Goal: Task Accomplishment & Management: Manage account settings

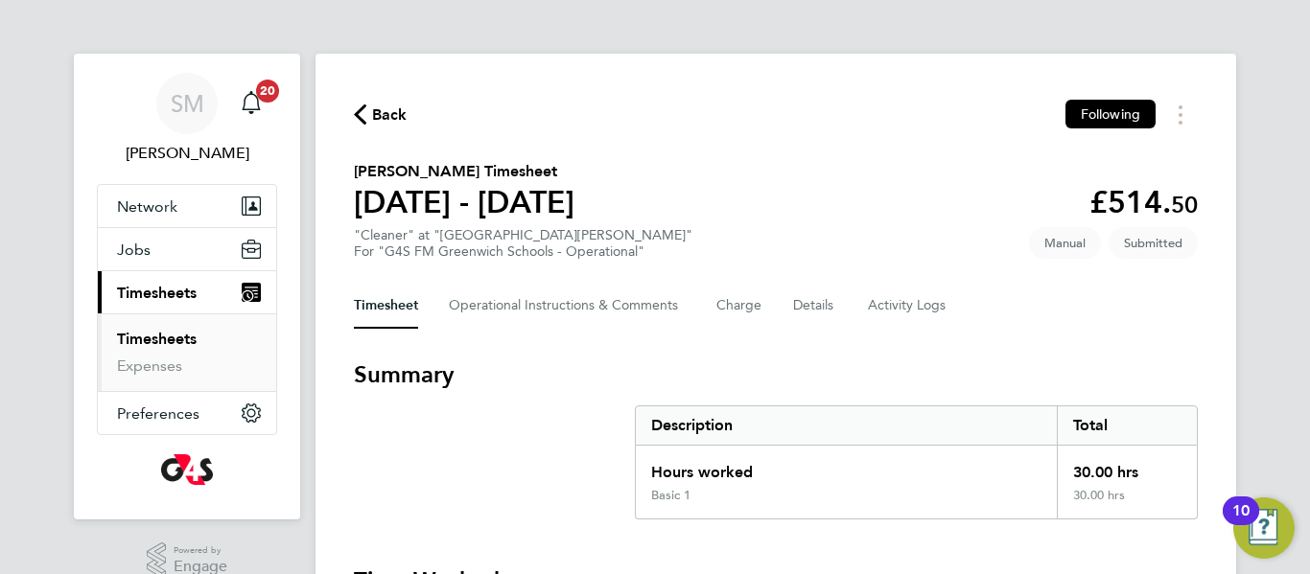
click at [506, 418] on section "Summary Description Total Hours worked 30.00 hrs Basic 1 30.00 hrs" at bounding box center [776, 440] width 844 height 160
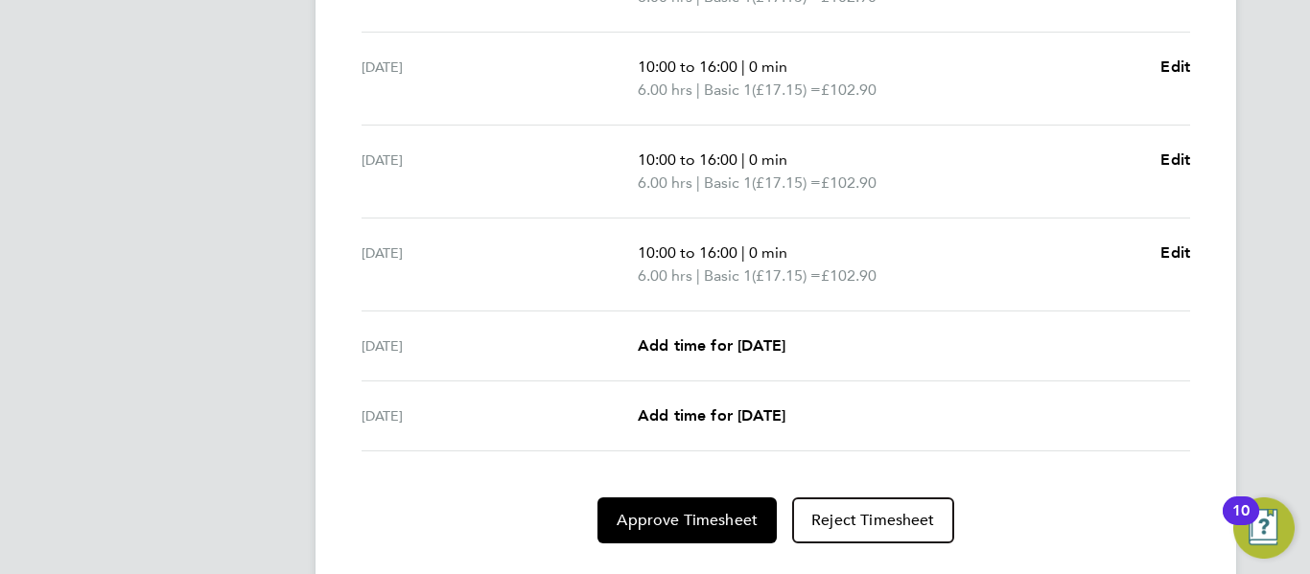
scroll to position [811, 0]
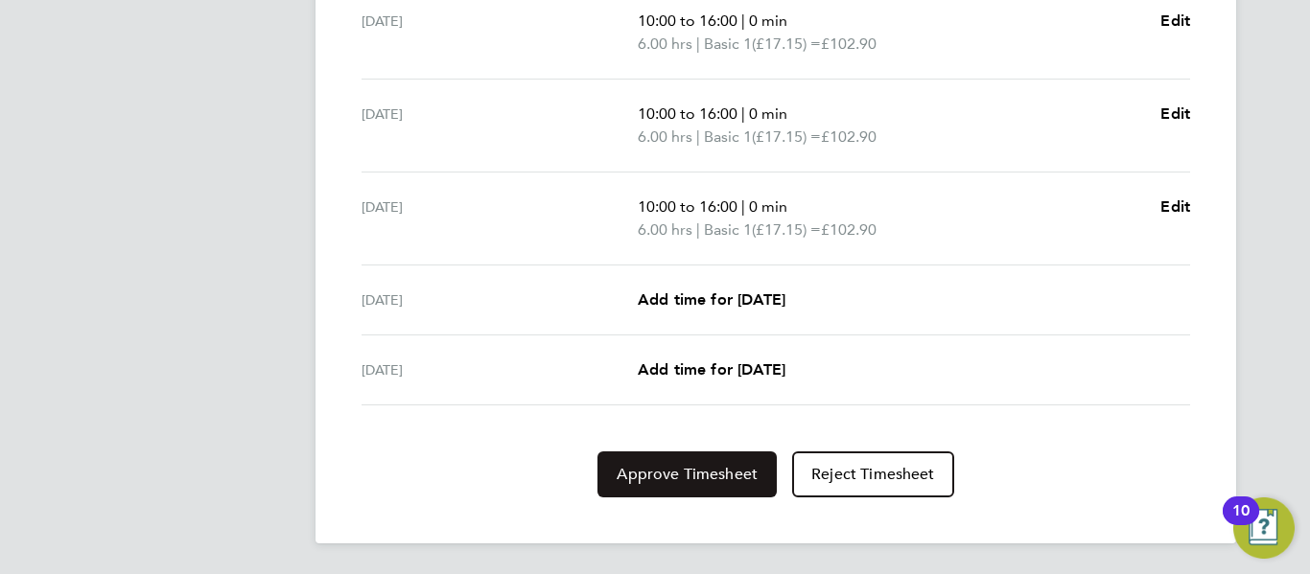
click at [663, 480] on span "Approve Timesheet" at bounding box center [687, 474] width 141 height 19
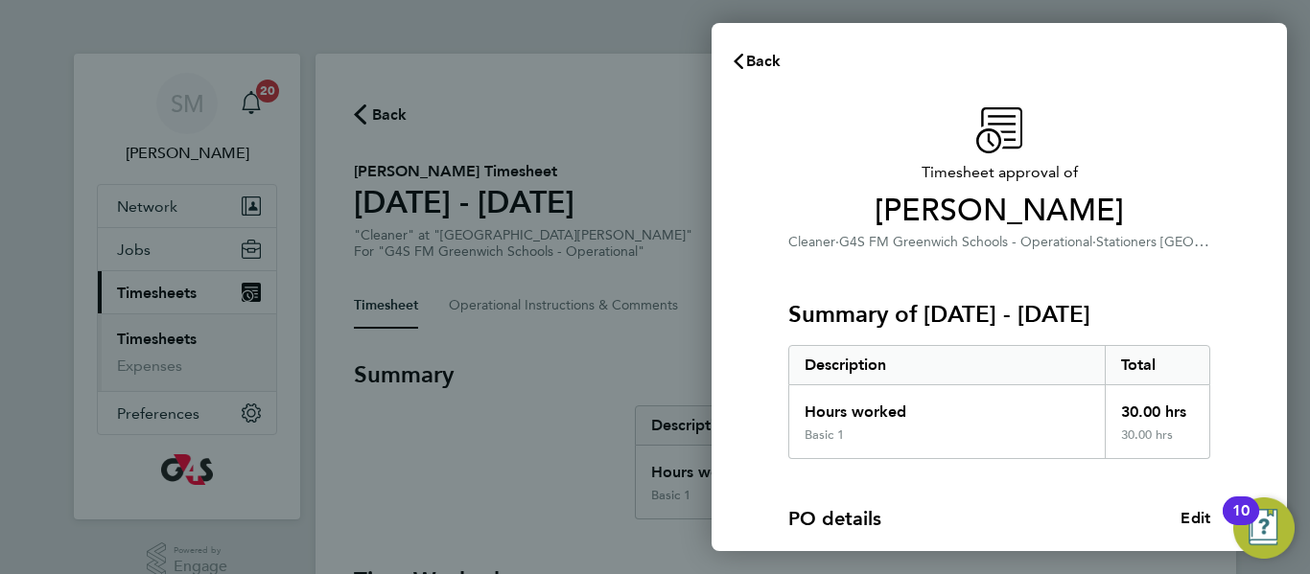
click at [951, 499] on div "PO details Edit PO number 1401B165 Start date [DATE]" at bounding box center [999, 554] width 422 height 190
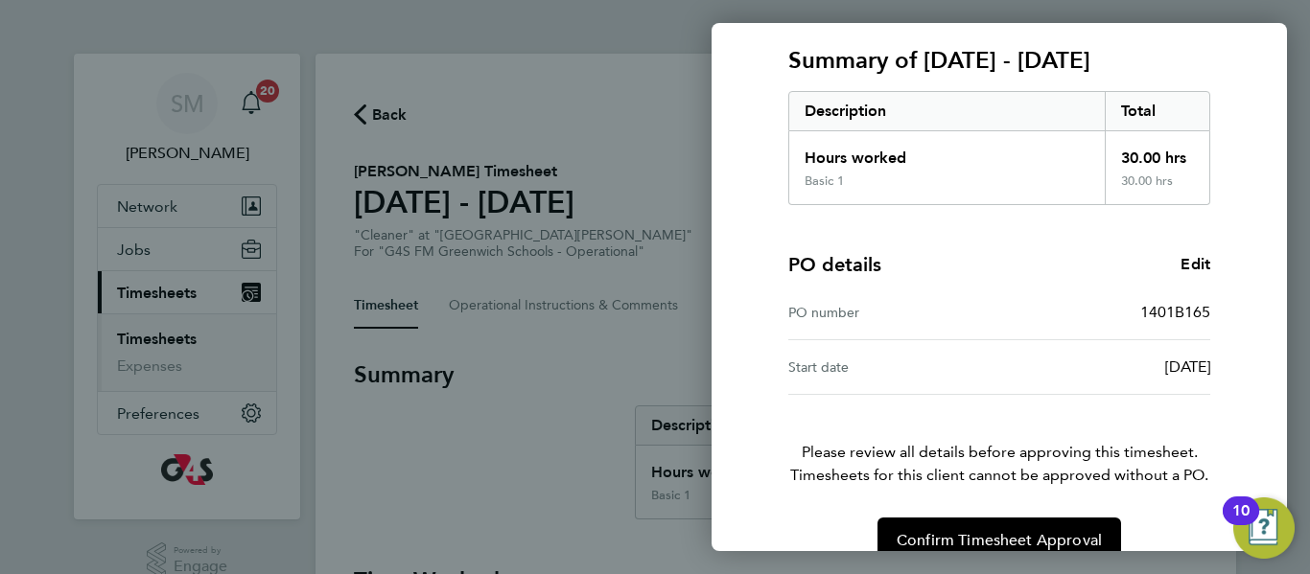
scroll to position [290, 0]
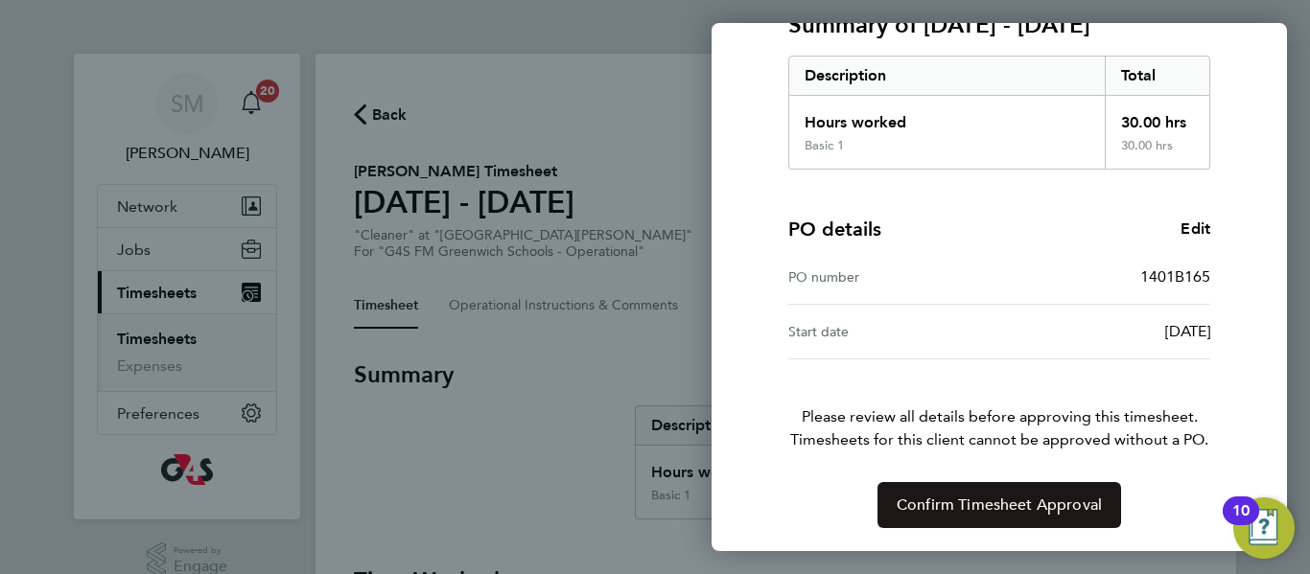
click at [966, 509] on span "Confirm Timesheet Approval" at bounding box center [999, 505] width 205 height 19
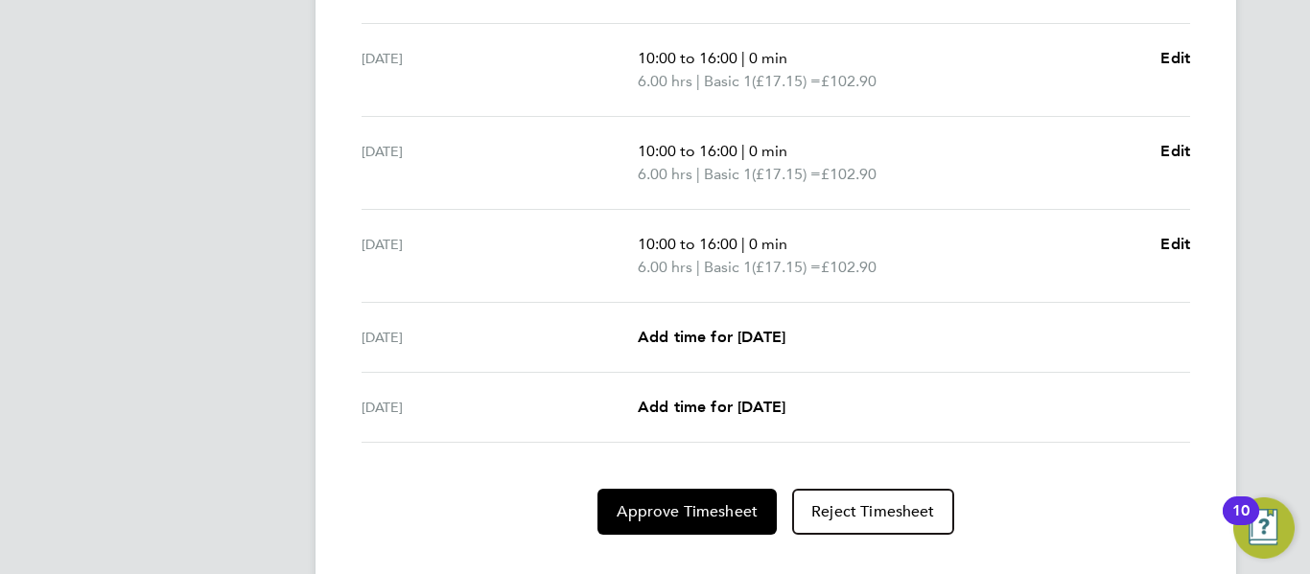
scroll to position [811, 0]
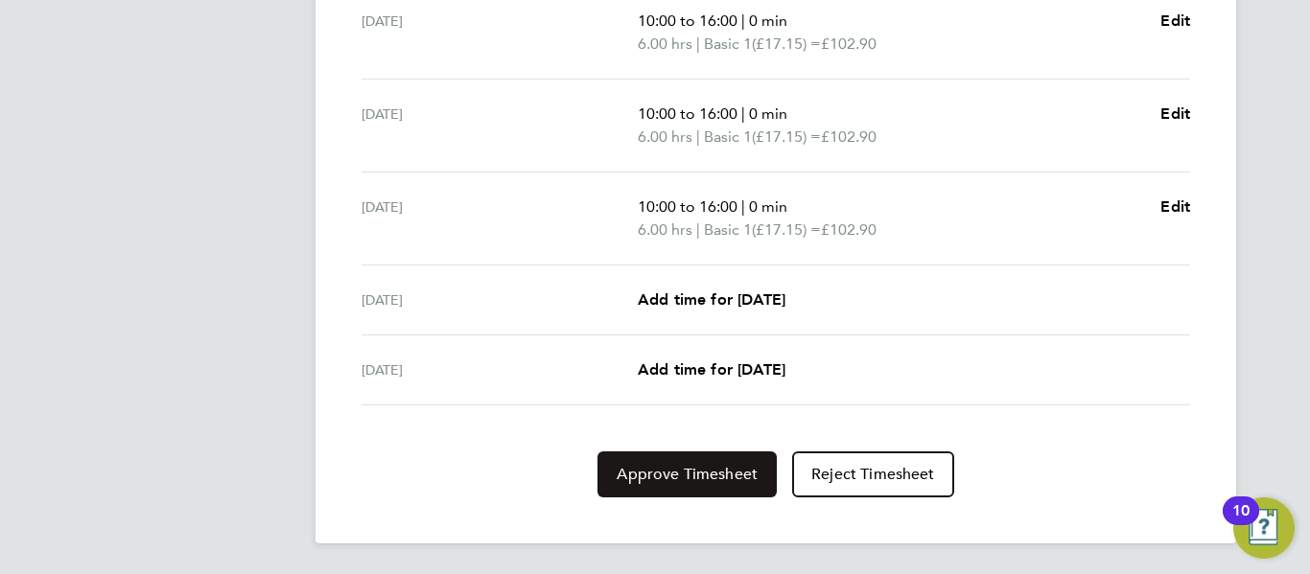
click at [654, 474] on span "Approve Timesheet" at bounding box center [687, 474] width 141 height 19
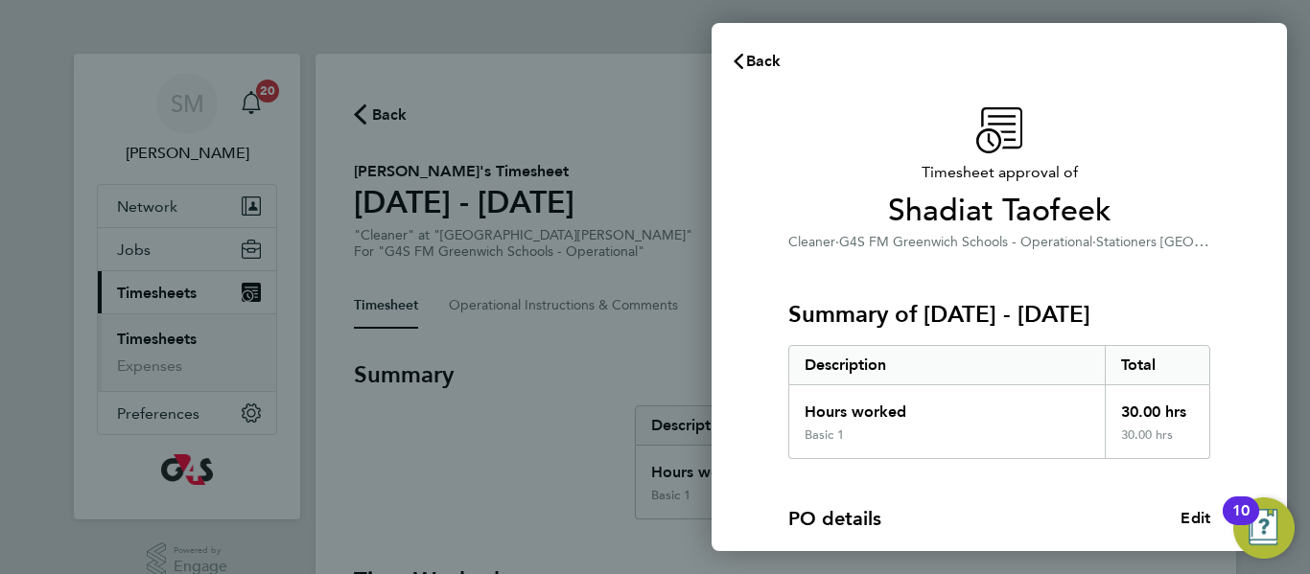
click at [1222, 346] on div "Timesheet approval of Shadiat Taofeek Cleaner · G4S FM Greenwich Schools - Oper…" at bounding box center [999, 462] width 468 height 711
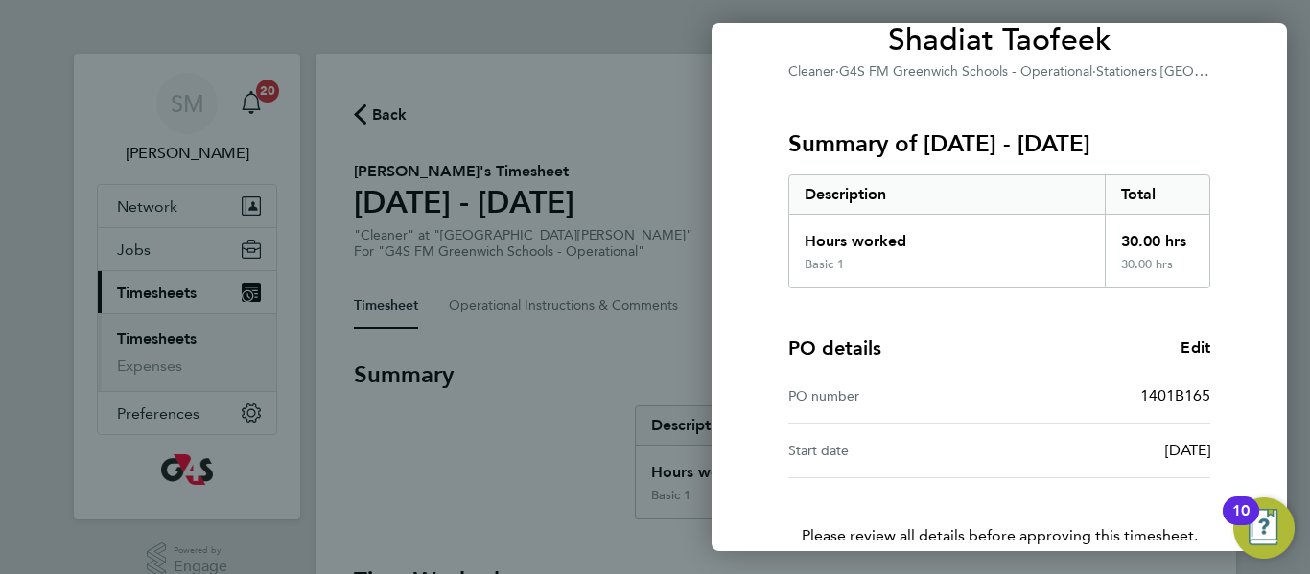
scroll to position [290, 0]
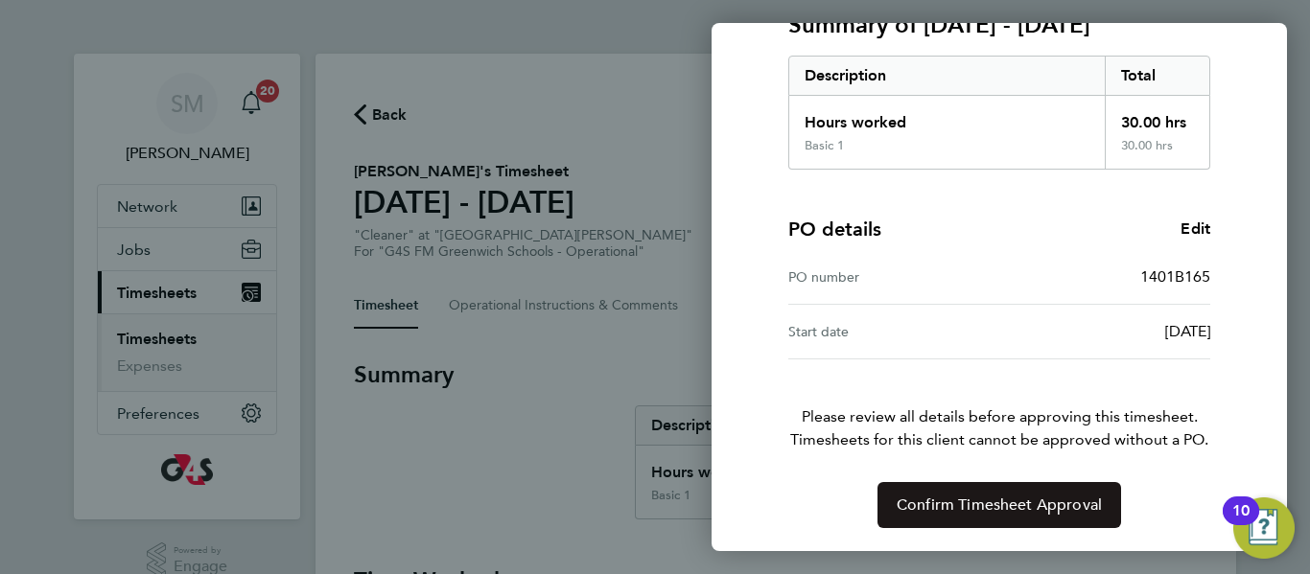
click at [1062, 515] on button "Confirm Timesheet Approval" at bounding box center [999, 505] width 244 height 46
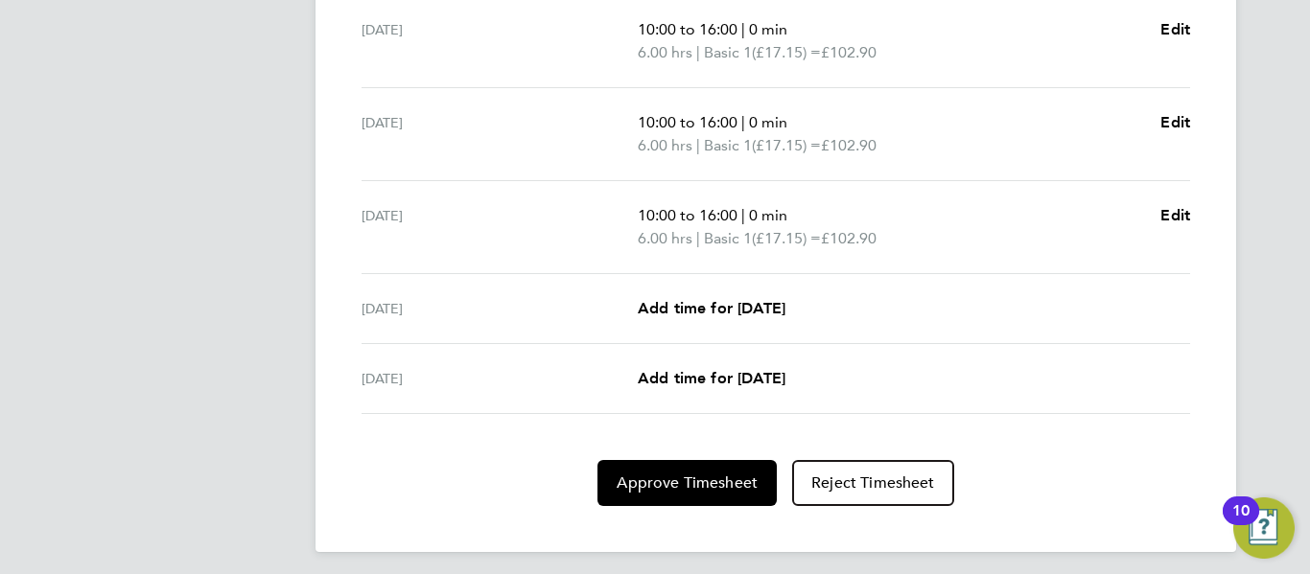
scroll to position [805, 0]
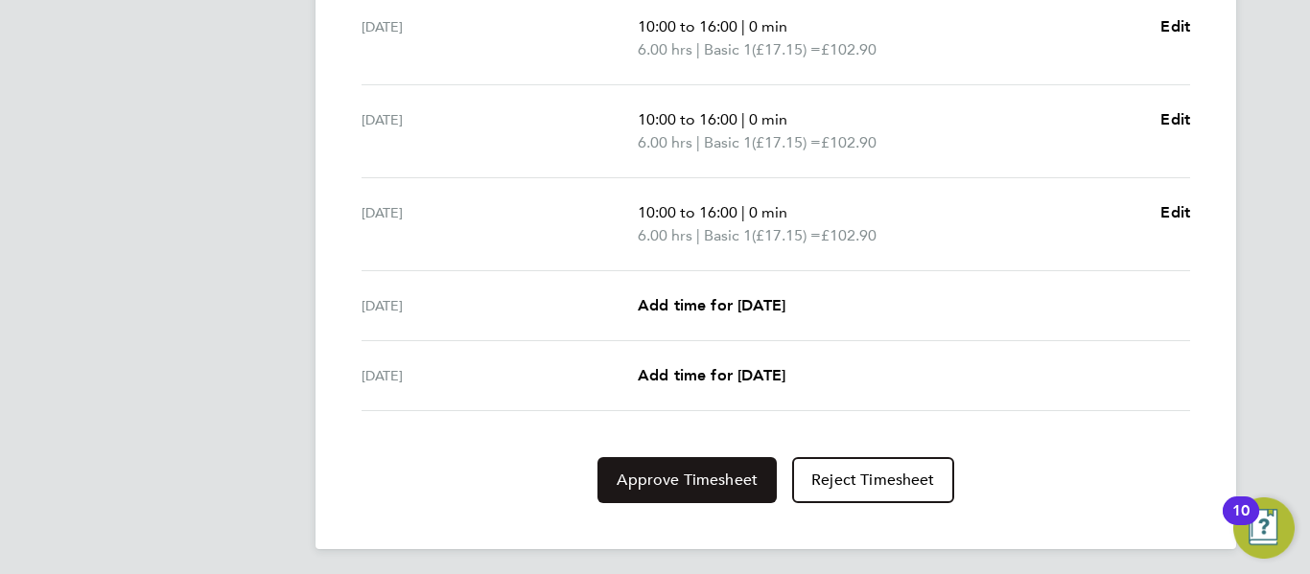
click at [705, 482] on span "Approve Timesheet" at bounding box center [687, 480] width 141 height 19
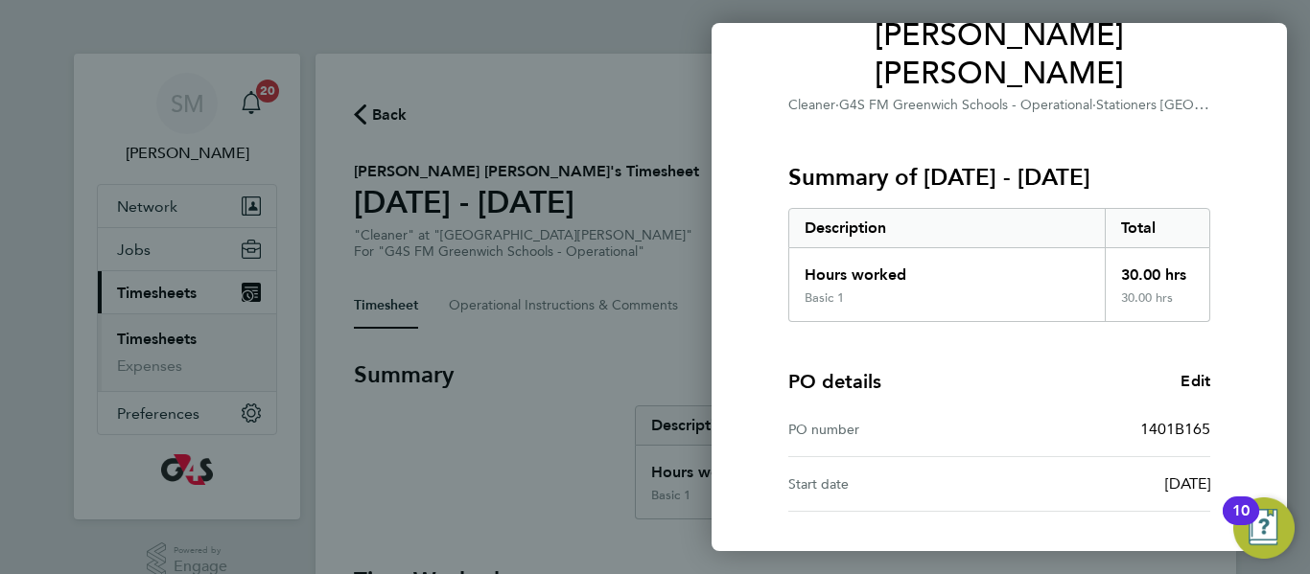
scroll to position [290, 0]
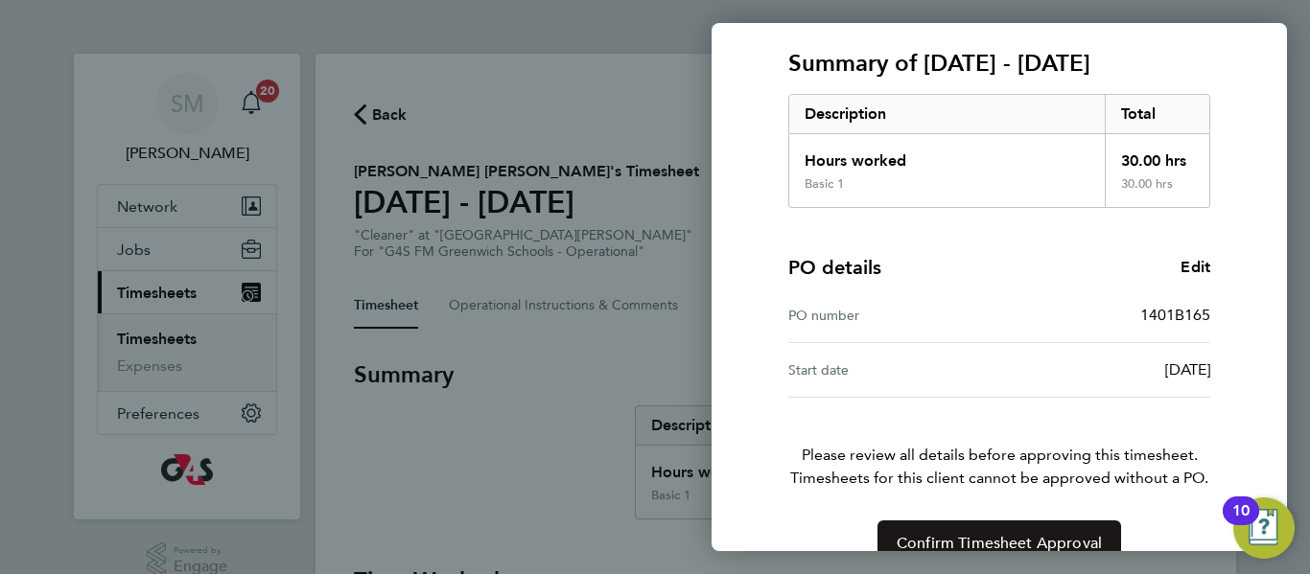
click at [1040, 534] on span "Confirm Timesheet Approval" at bounding box center [999, 543] width 205 height 19
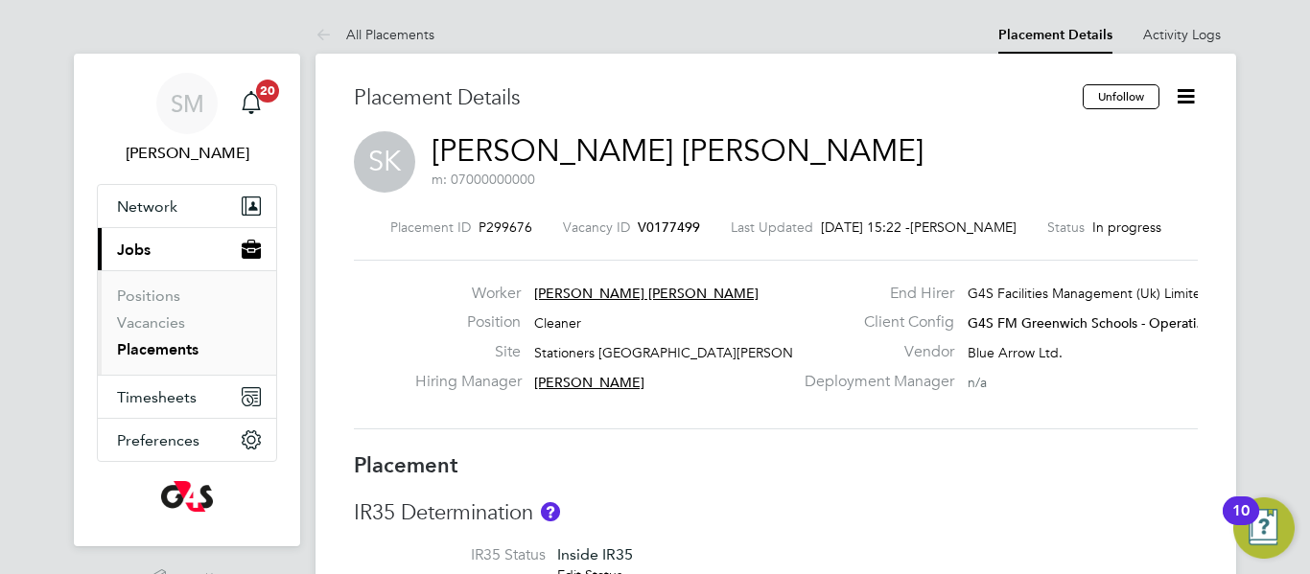
click at [850, 158] on div "SK Serge Le Prince Konan m: 07000000000" at bounding box center [776, 163] width 844 height 65
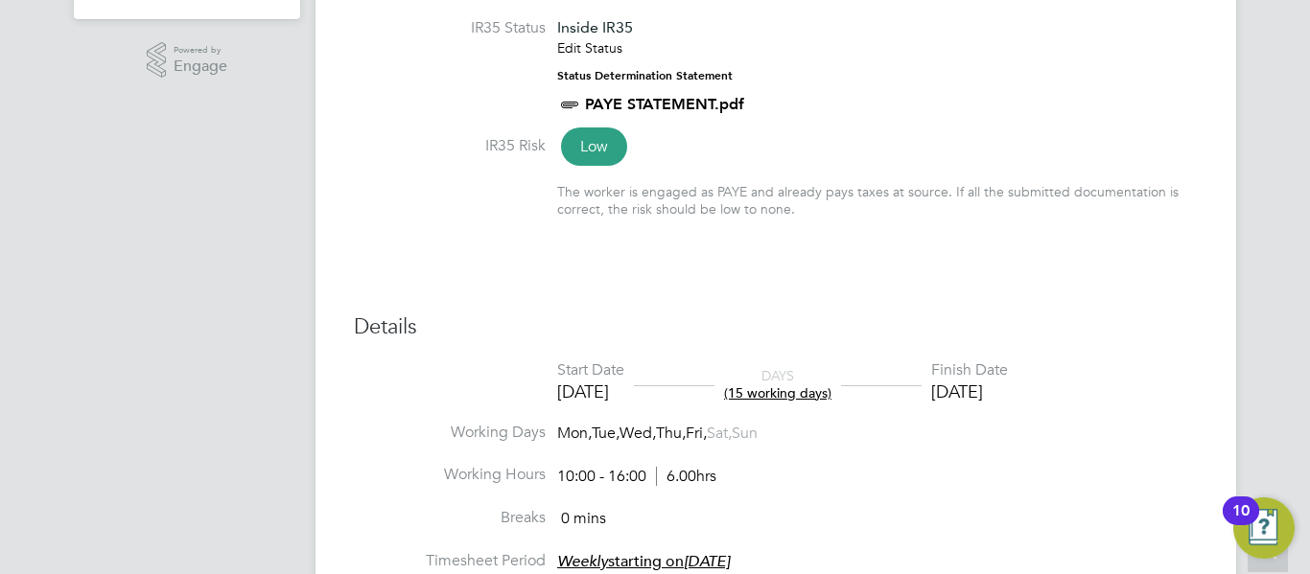
scroll to position [575, 0]
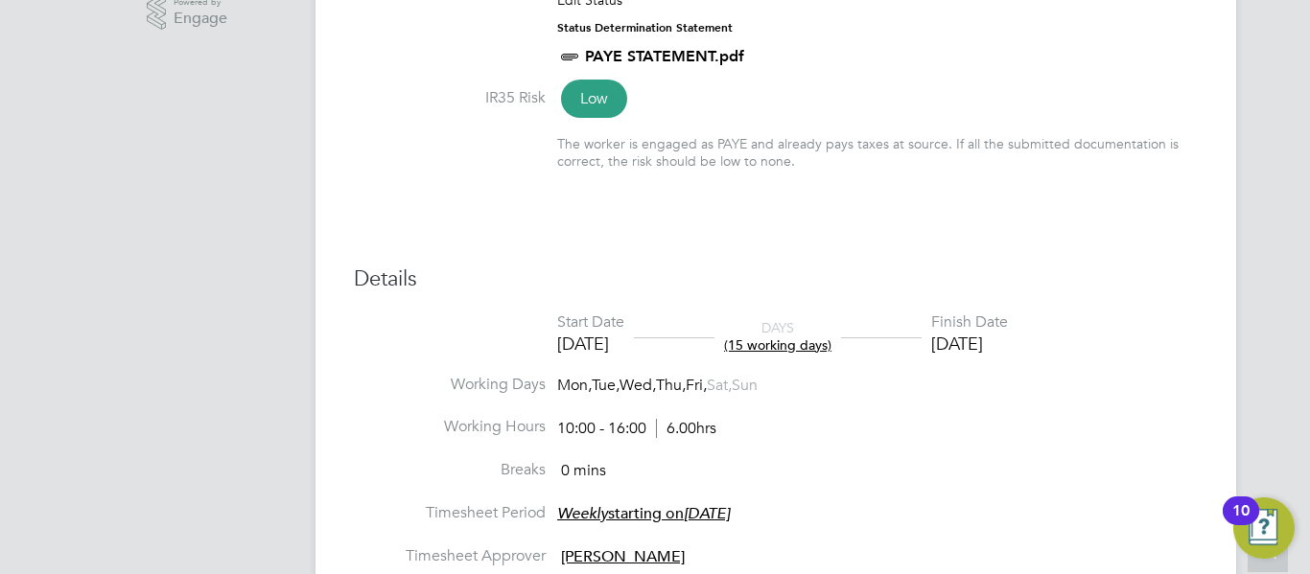
click at [824, 260] on div "Placement IR35 Determination IR35 Status Inside IR35 Edit Status Status Determi…" at bounding box center [776, 416] width 844 height 1079
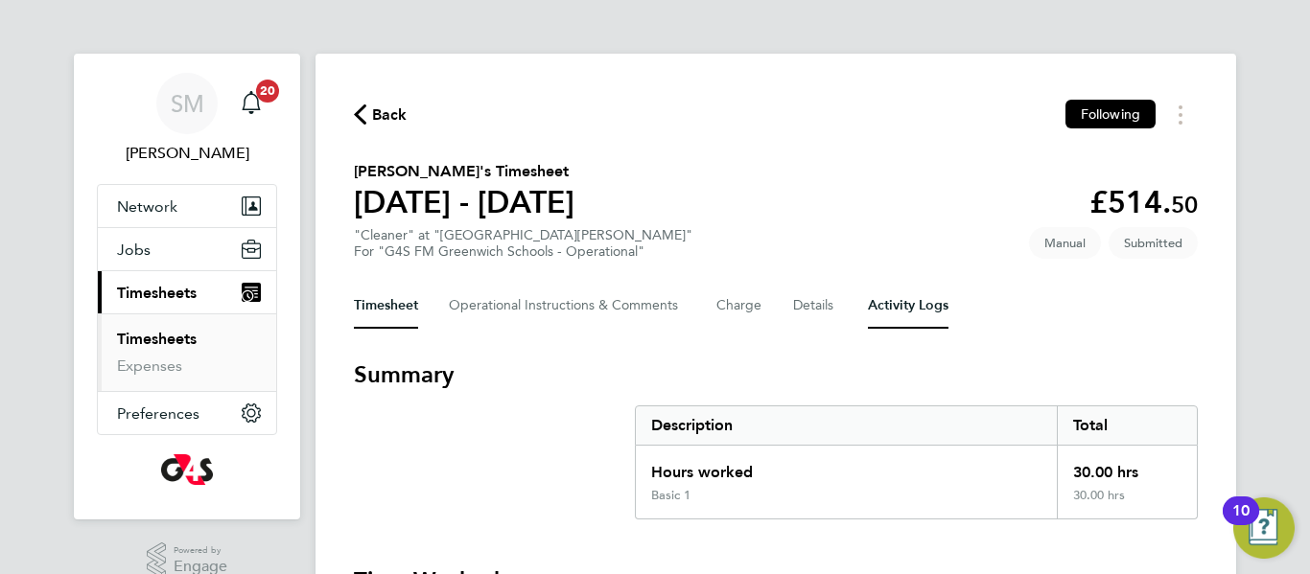
click at [890, 325] on Logs-tab "Activity Logs" at bounding box center [908, 306] width 81 height 46
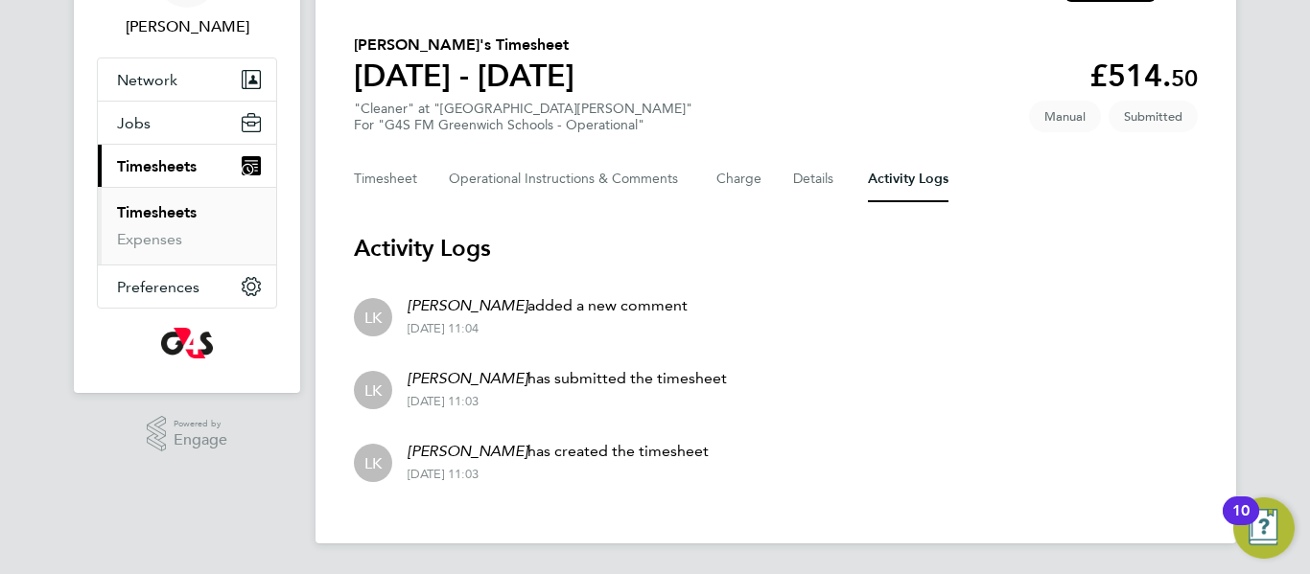
scroll to position [88, 0]
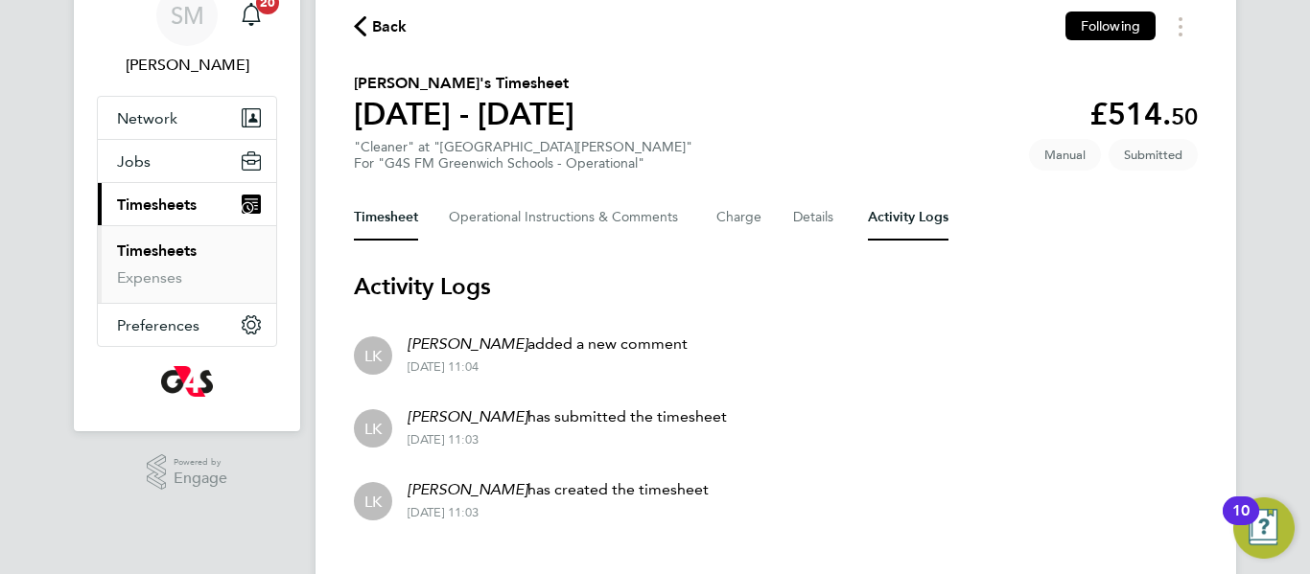
click at [396, 224] on button "Timesheet" at bounding box center [386, 218] width 64 height 46
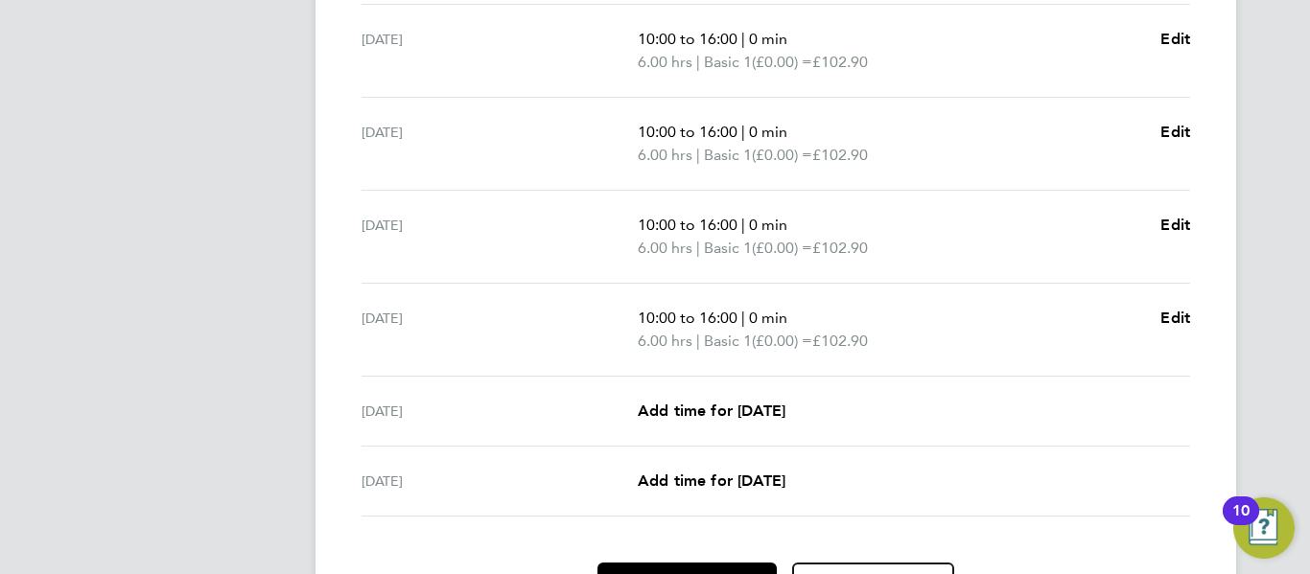
scroll to position [811, 0]
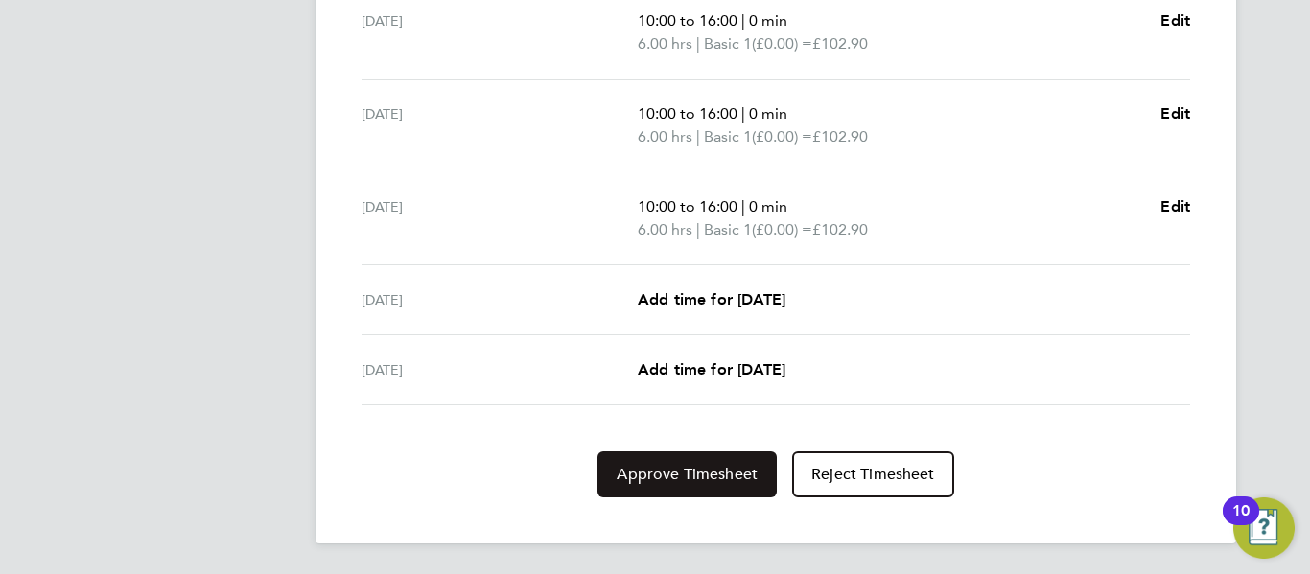
click at [716, 480] on span "Approve Timesheet" at bounding box center [687, 474] width 141 height 19
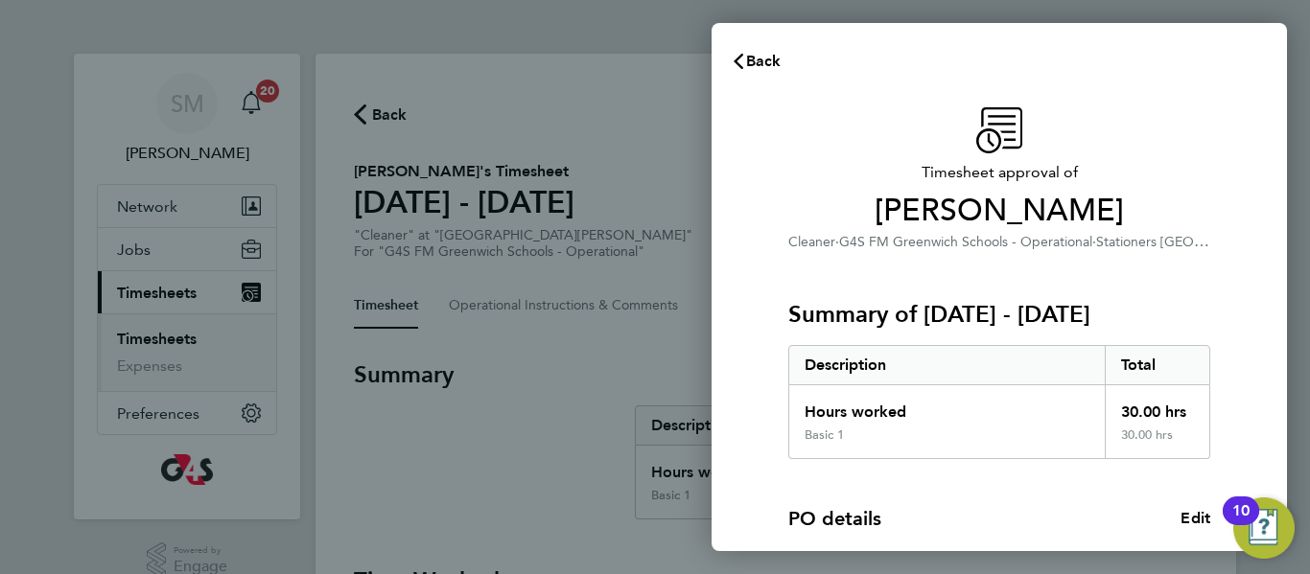
click at [918, 482] on div "PO details Edit PO number 1401B165 Start date [DATE]" at bounding box center [999, 554] width 422 height 190
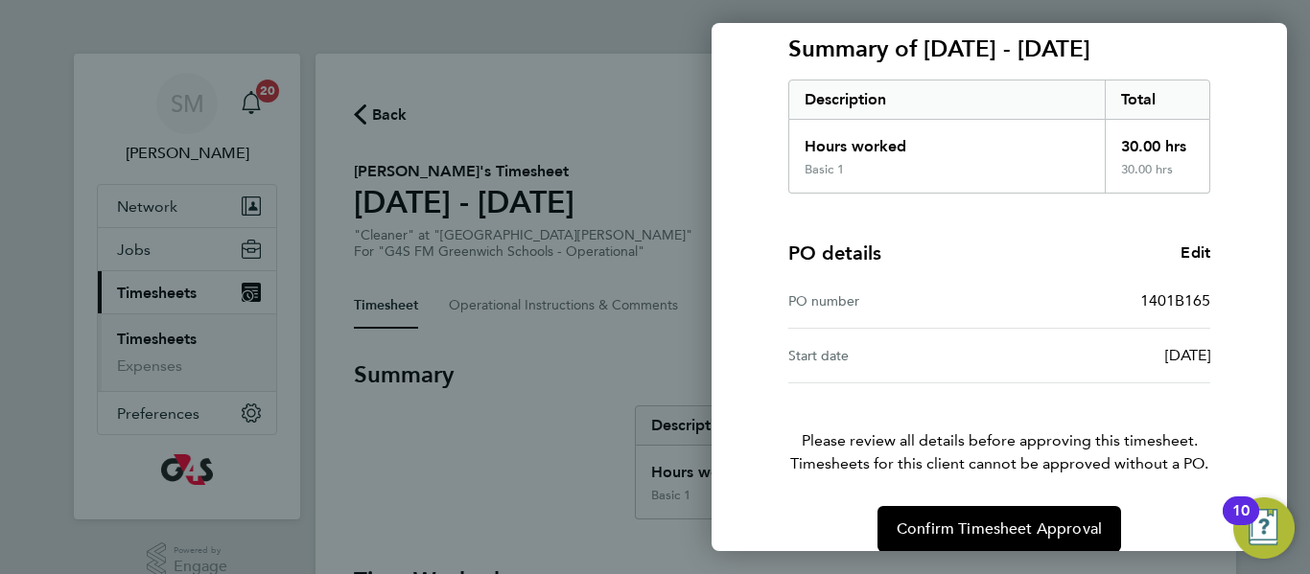
scroll to position [290, 0]
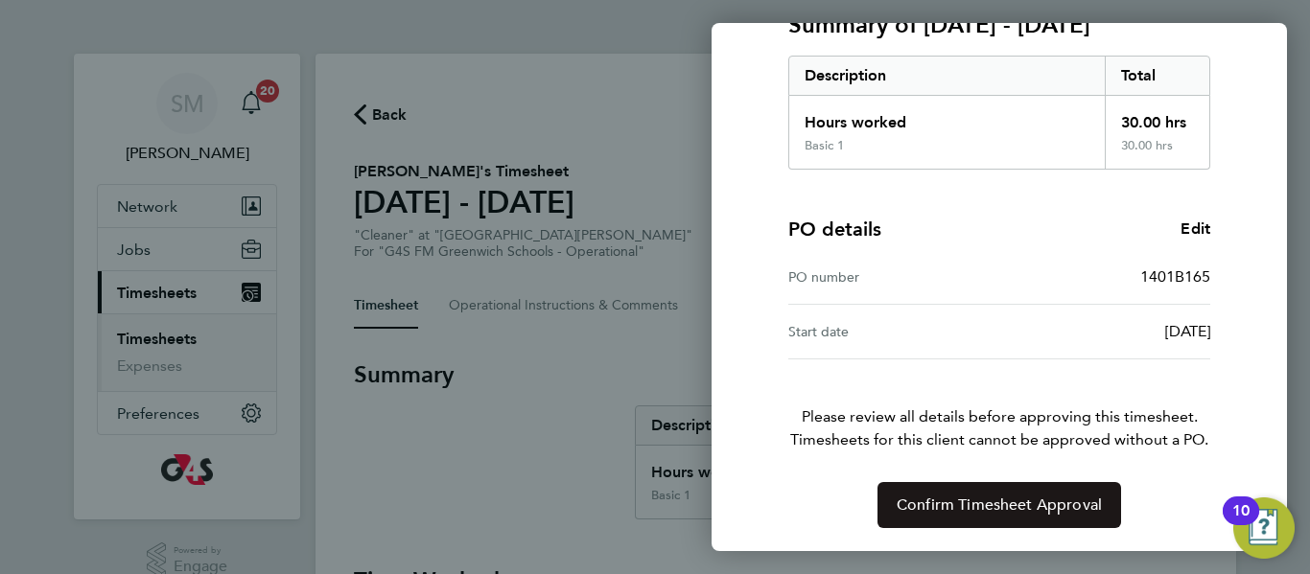
click at [953, 507] on span "Confirm Timesheet Approval" at bounding box center [999, 505] width 205 height 19
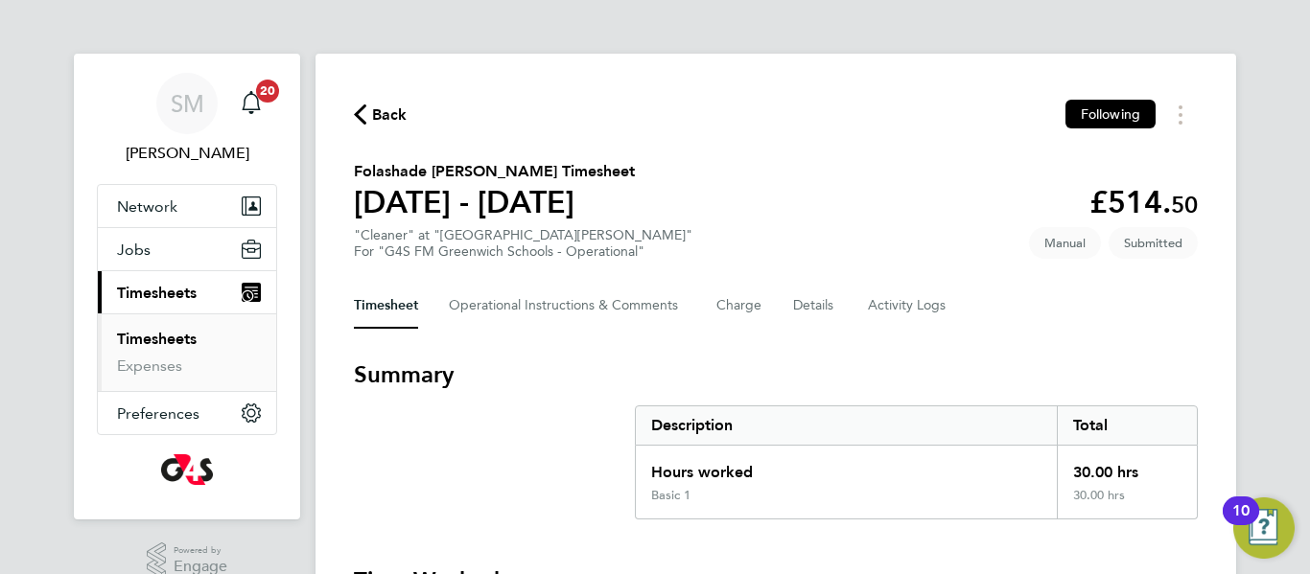
click at [785, 366] on h3 "Summary" at bounding box center [776, 375] width 844 height 31
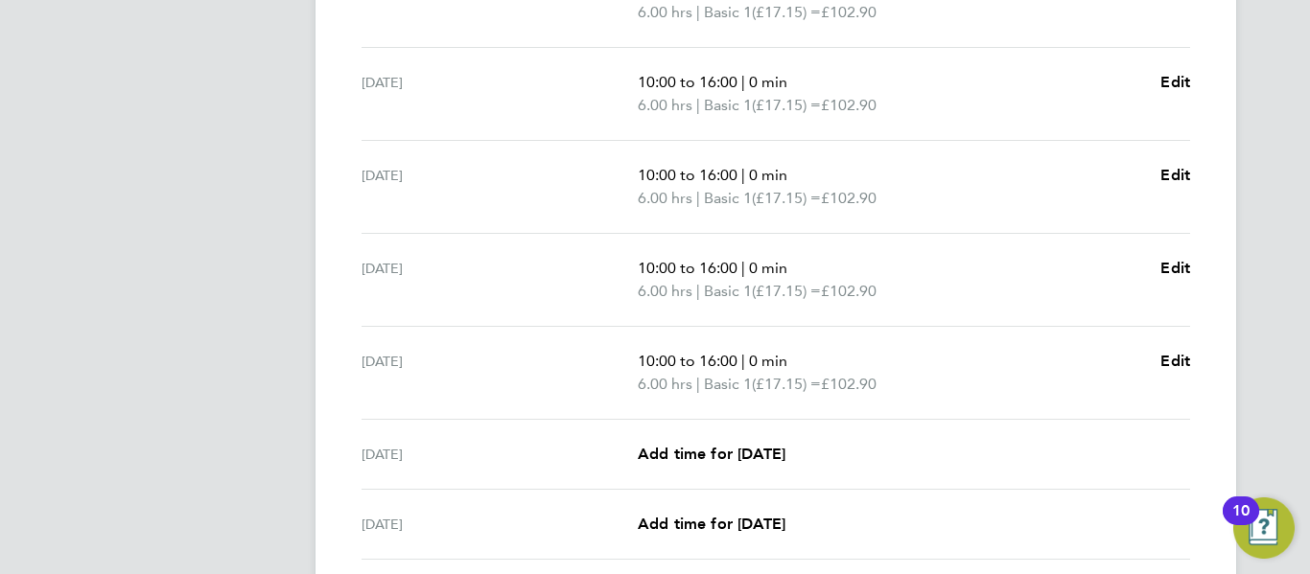
scroll to position [811, 0]
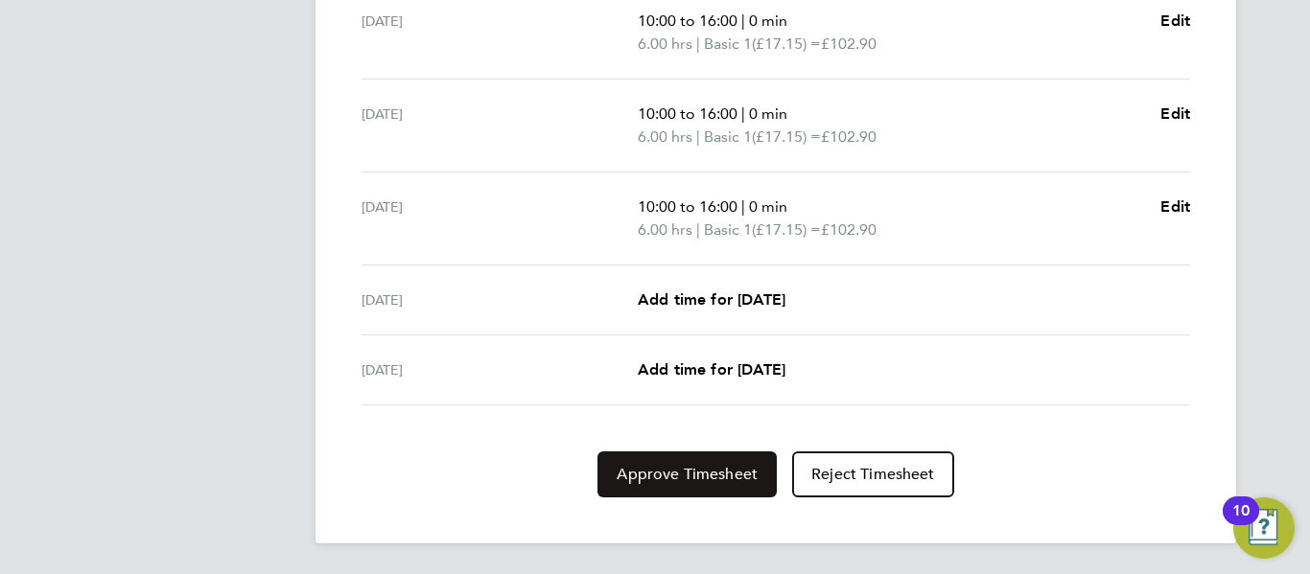
click at [719, 469] on span "Approve Timesheet" at bounding box center [687, 474] width 141 height 19
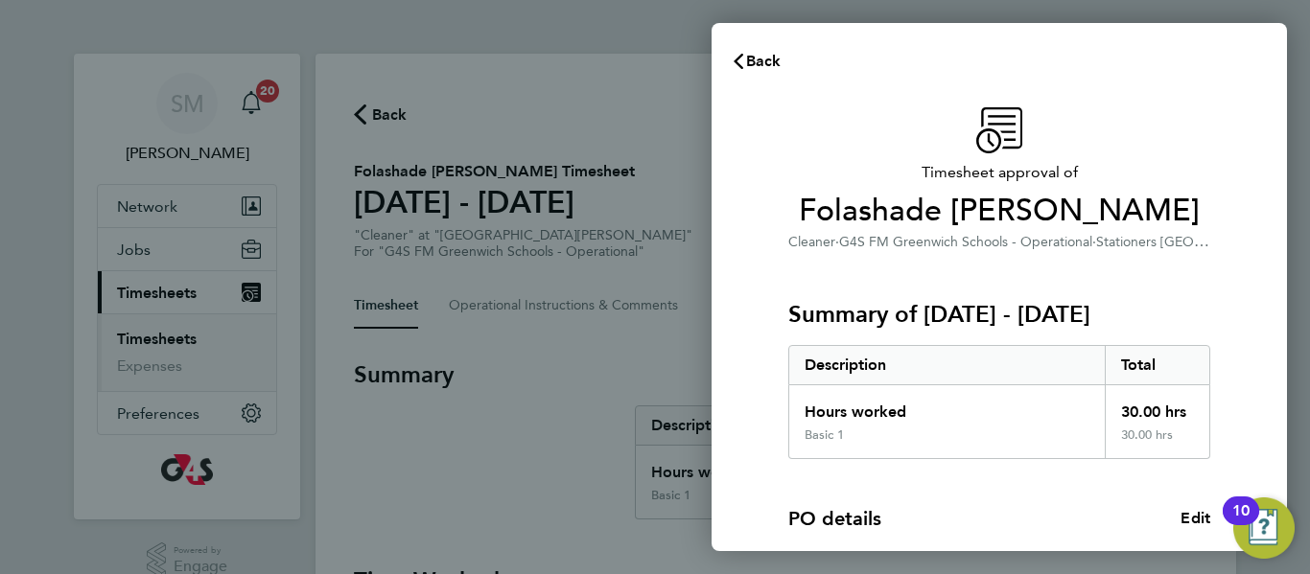
click at [922, 492] on div "PO details Edit PO number 1401B165 Start date 21 Nov 2023" at bounding box center [999, 554] width 422 height 190
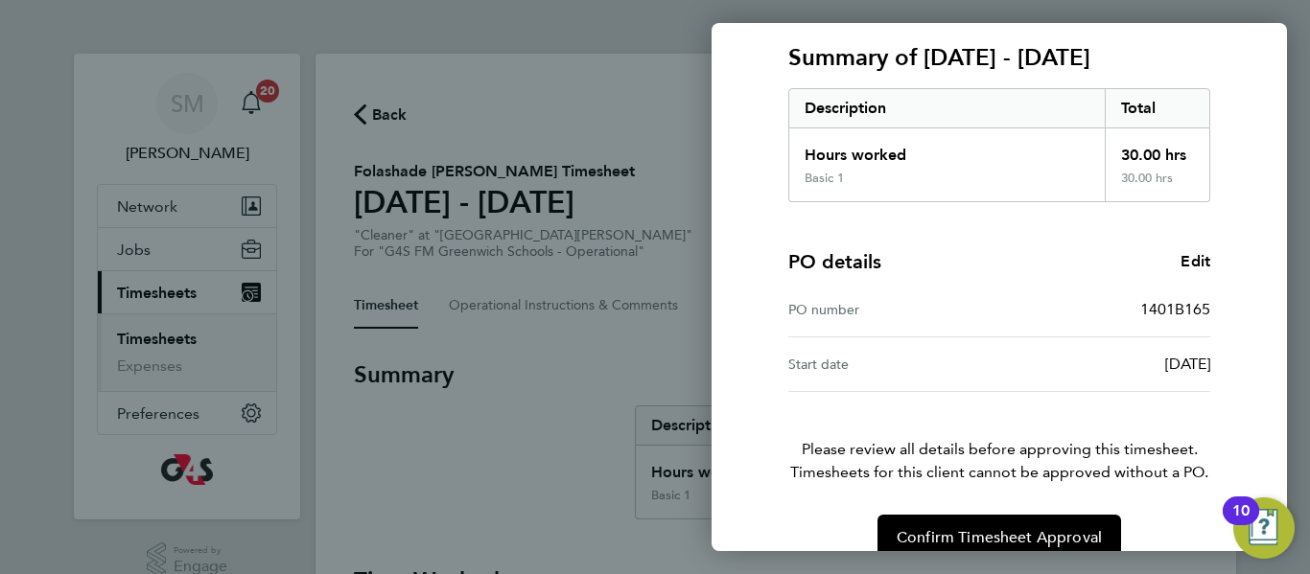
scroll to position [290, 0]
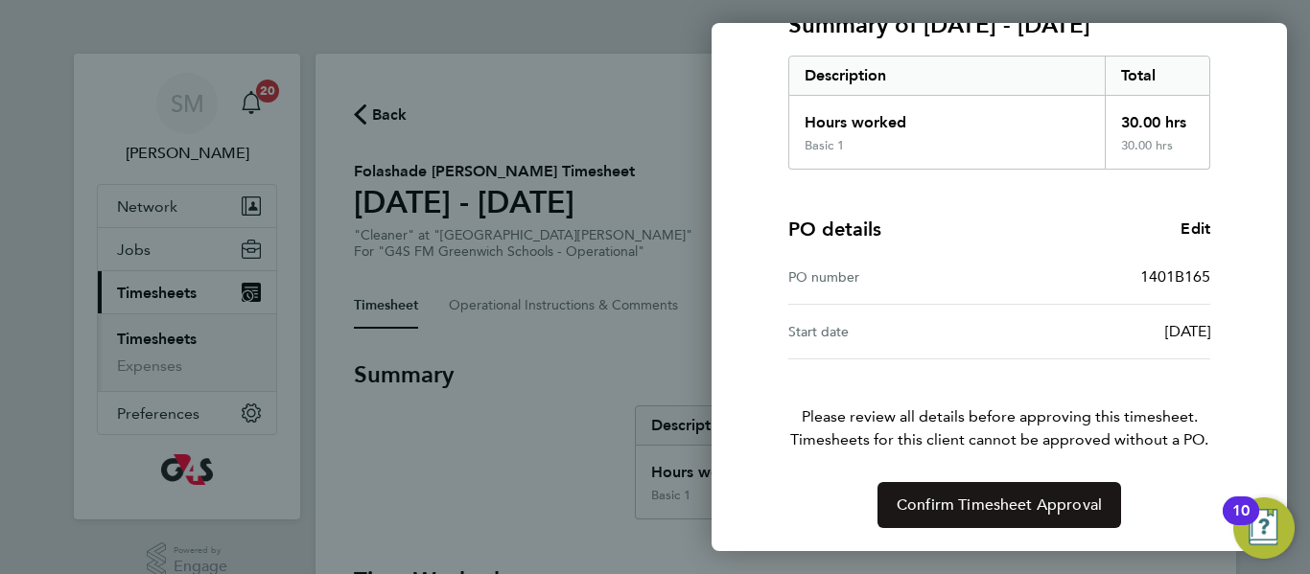
click at [968, 509] on span "Confirm Timesheet Approval" at bounding box center [999, 505] width 205 height 19
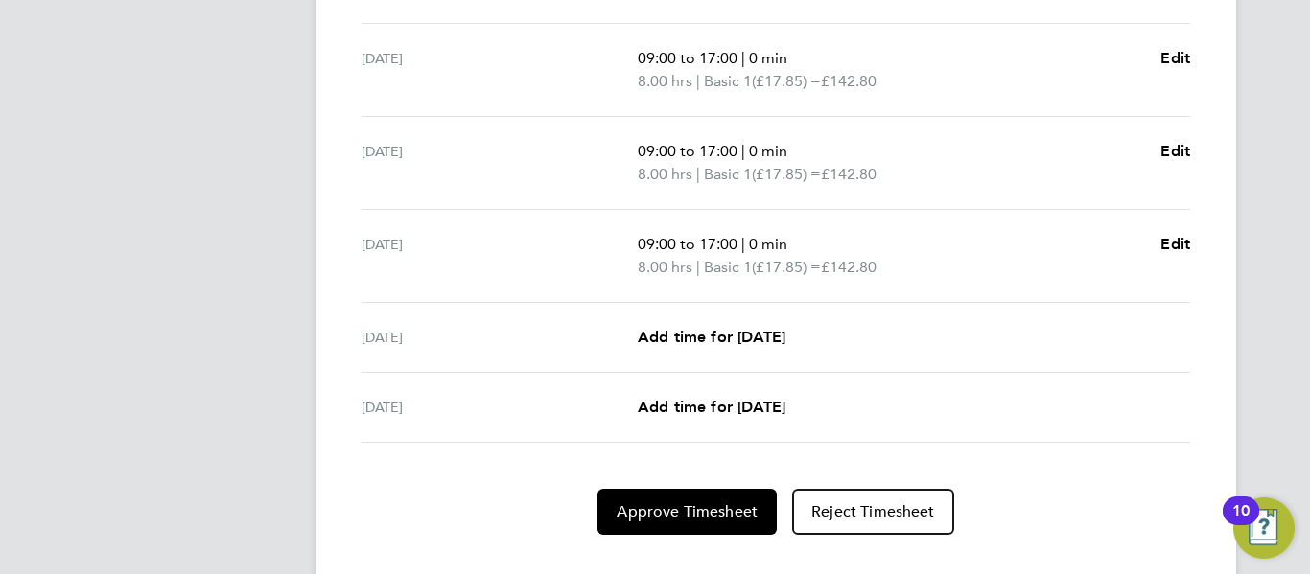
scroll to position [811, 0]
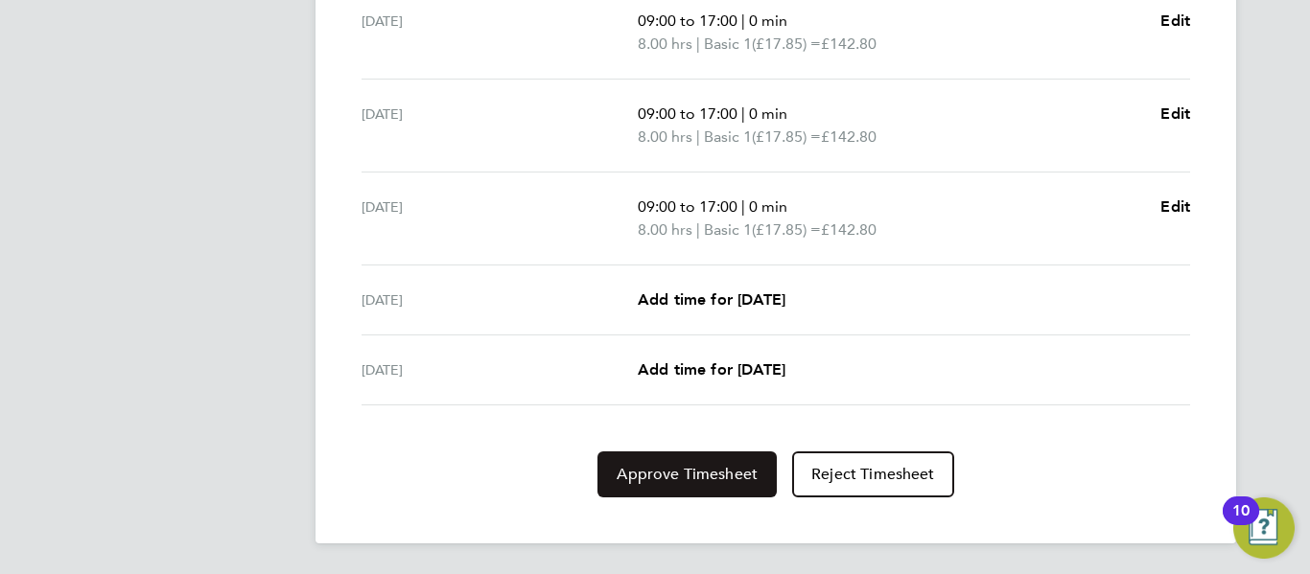
click at [712, 466] on span "Approve Timesheet" at bounding box center [687, 474] width 141 height 19
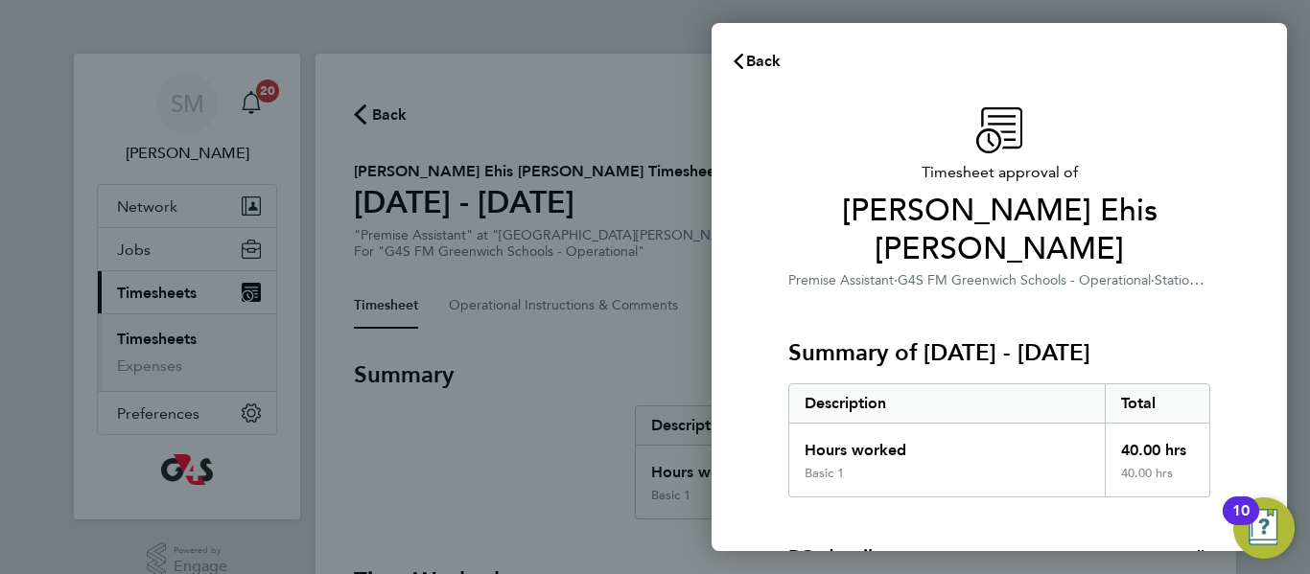
click at [867, 292] on div "Summary of 04 - 10 Aug 2025 Description Total Hours worked 40.00 hrs Basic 1 40…" at bounding box center [999, 395] width 422 height 206
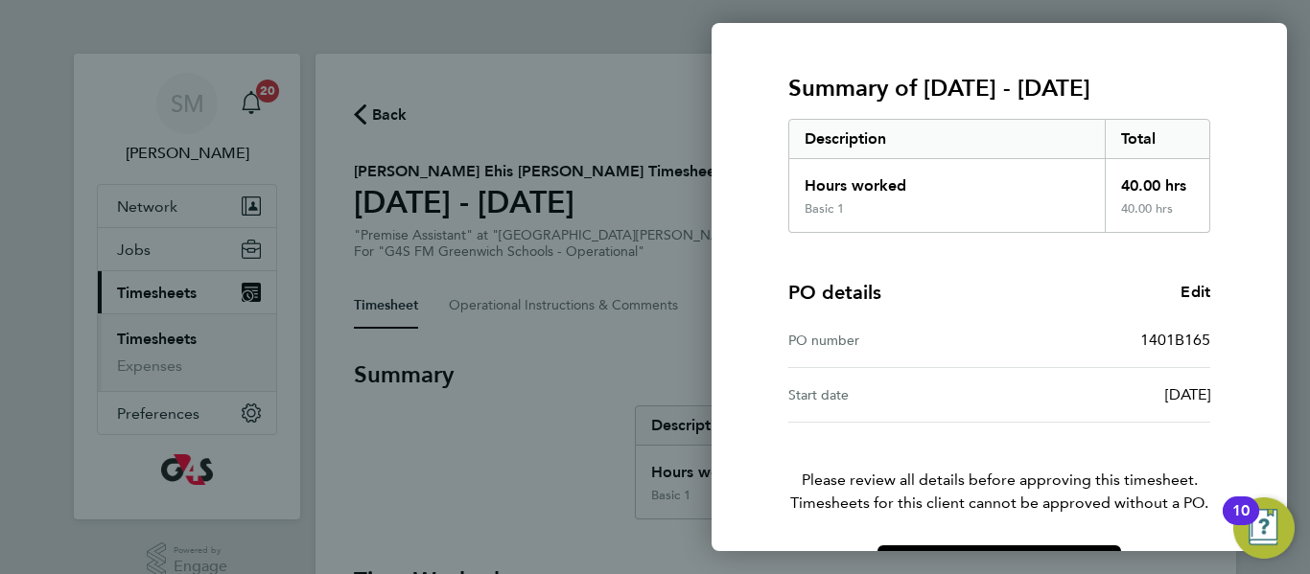
scroll to position [290, 0]
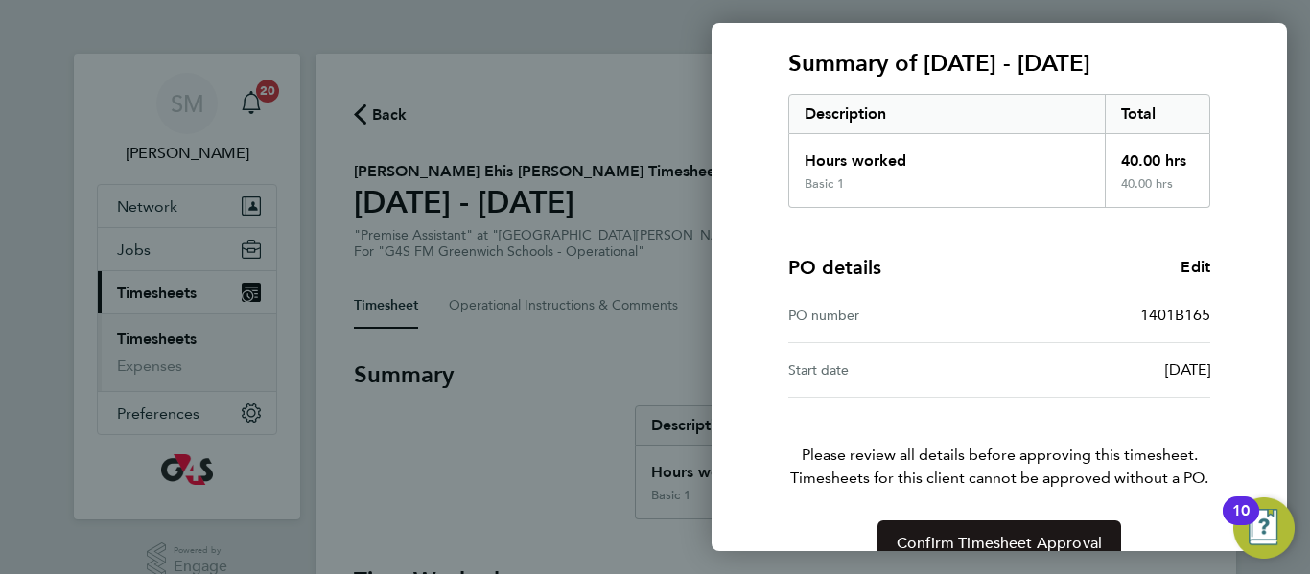
click at [971, 534] on span "Confirm Timesheet Approval" at bounding box center [999, 543] width 205 height 19
